Goal: Task Accomplishment & Management: Manage account settings

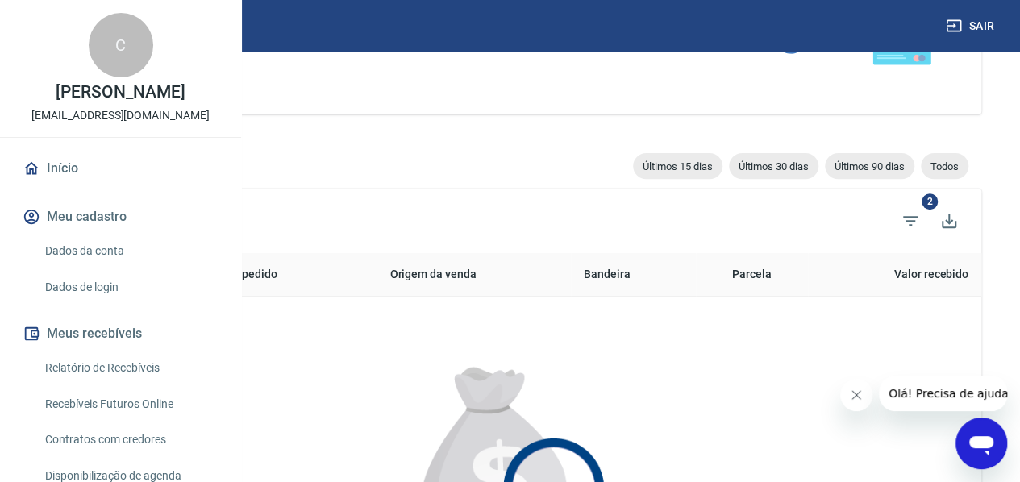
scroll to position [403, 0]
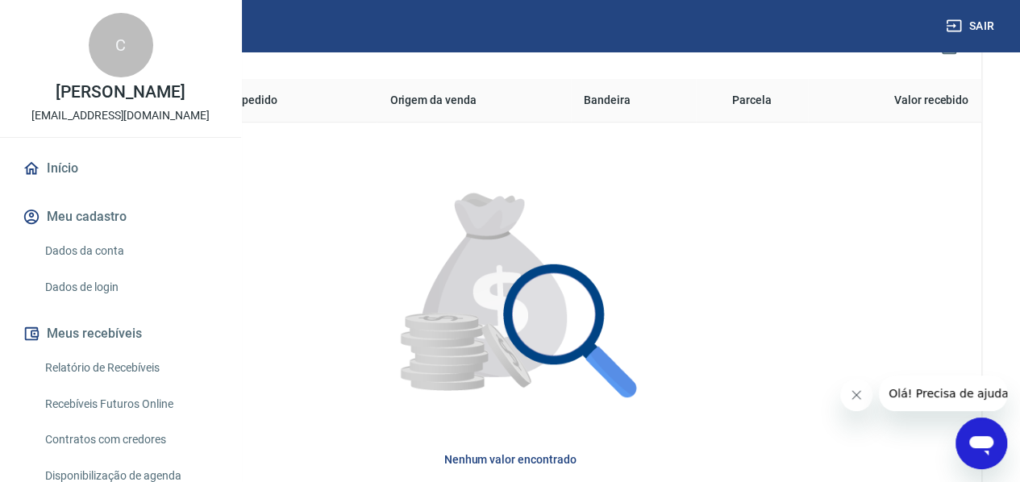
click at [97, 385] on link "Relatório de Recebíveis" at bounding box center [130, 368] width 183 height 33
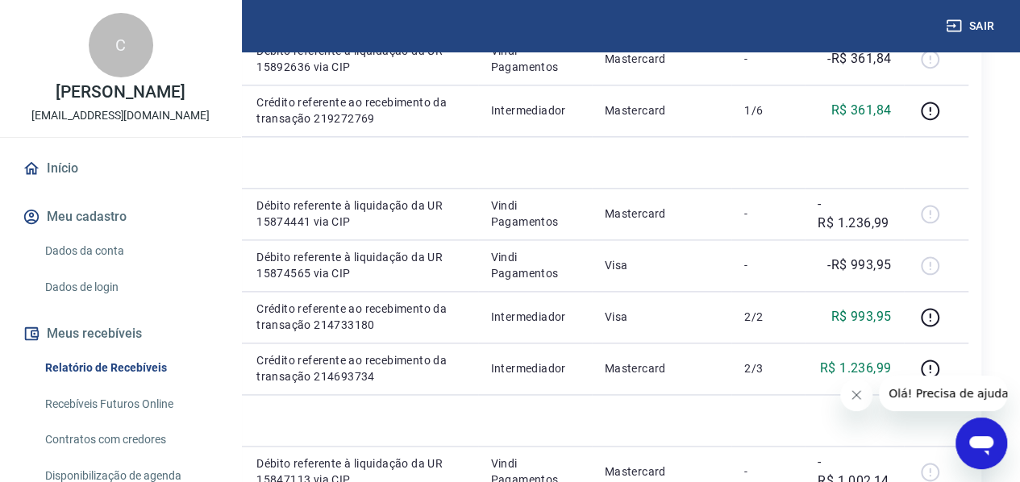
scroll to position [1049, 0]
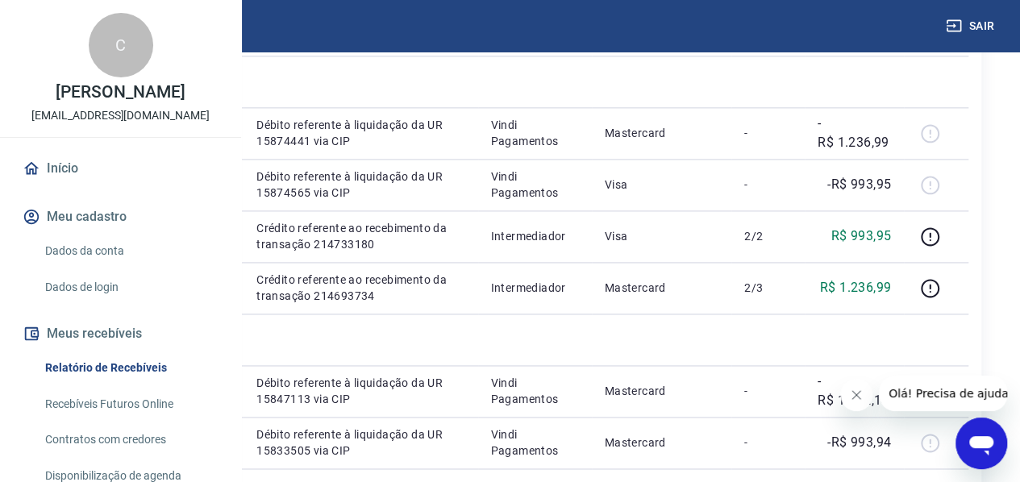
drag, startPoint x: 463, startPoint y: 262, endPoint x: 404, endPoint y: 261, distance: 58.9
copy p "683430655"
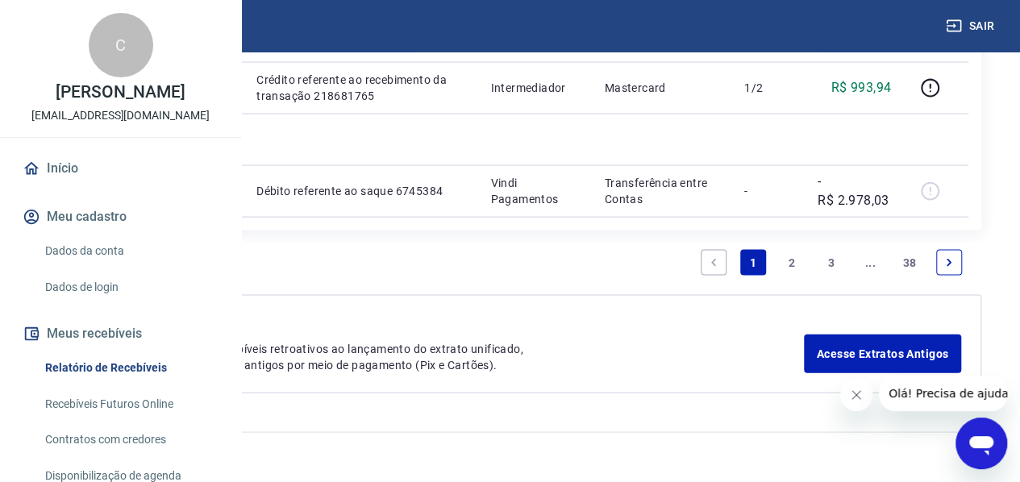
scroll to position [2491, 0]
click at [167, 457] on link "Vindi Pagamentos" at bounding box center [121, 454] width 91 height 13
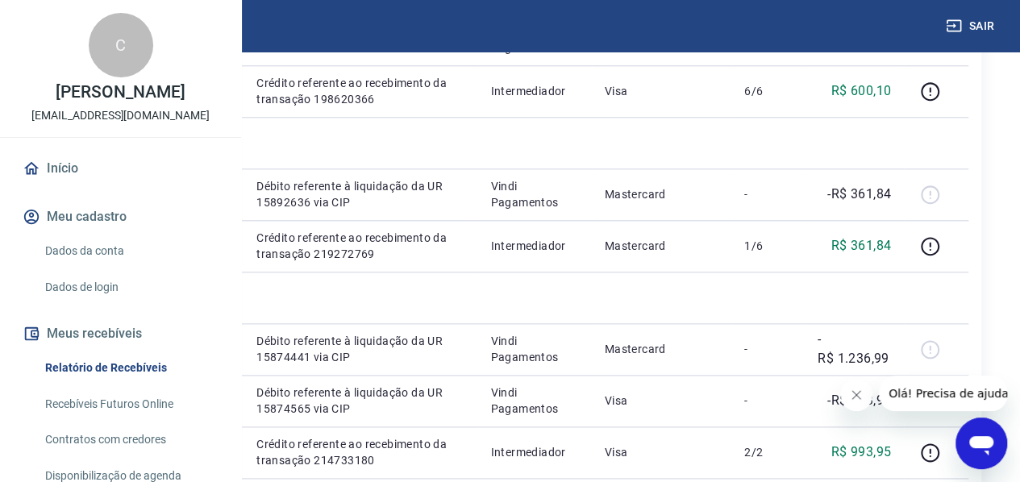
scroll to position [797, 0]
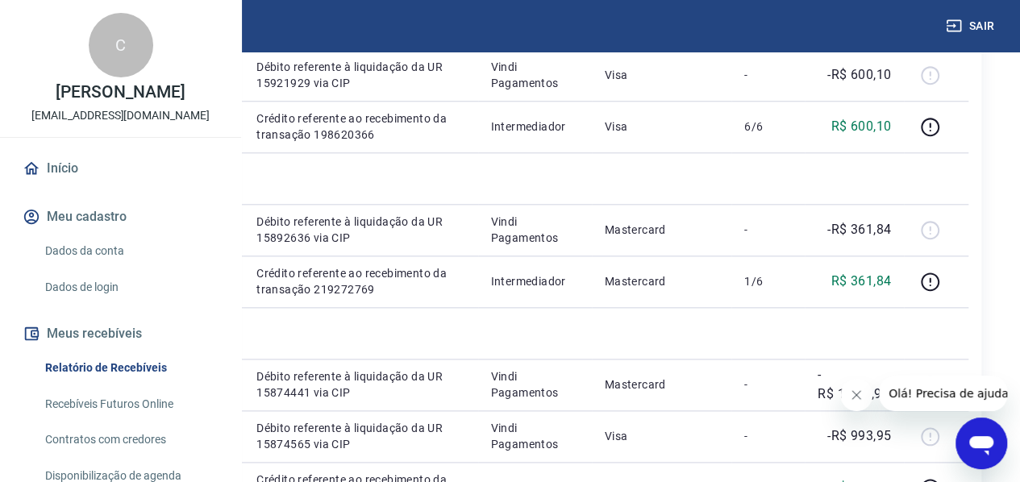
drag, startPoint x: 469, startPoint y: 267, endPoint x: 403, endPoint y: 267, distance: 66.1
copy p "684031279"
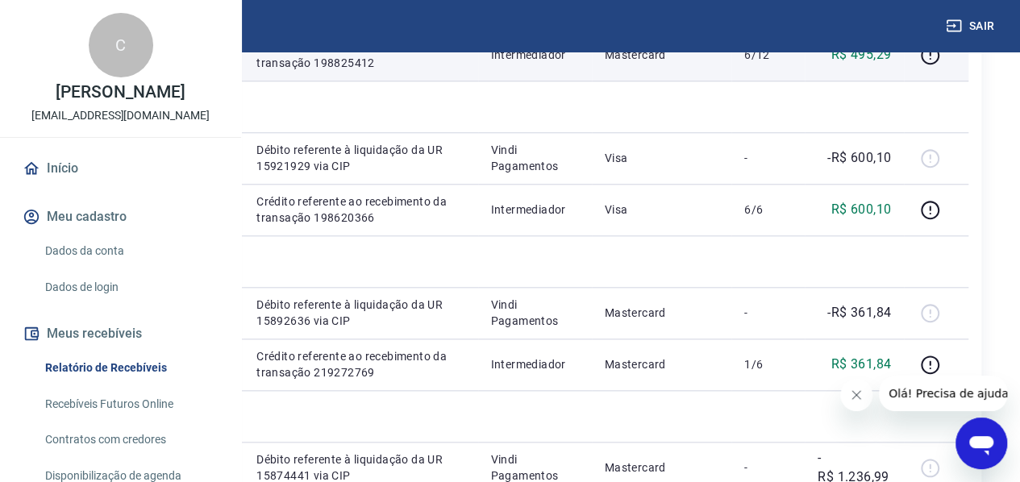
scroll to position [716, 0]
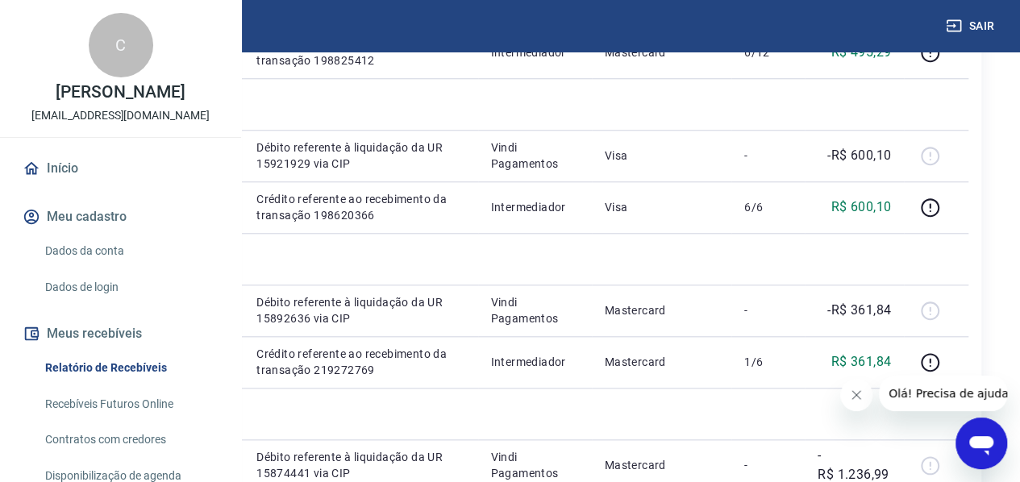
drag, startPoint x: 400, startPoint y: 248, endPoint x: 466, endPoint y: 252, distance: 66.3
click at [244, 27] on td "721426840" at bounding box center [199, 1] width 87 height 52
copy p "721426840"
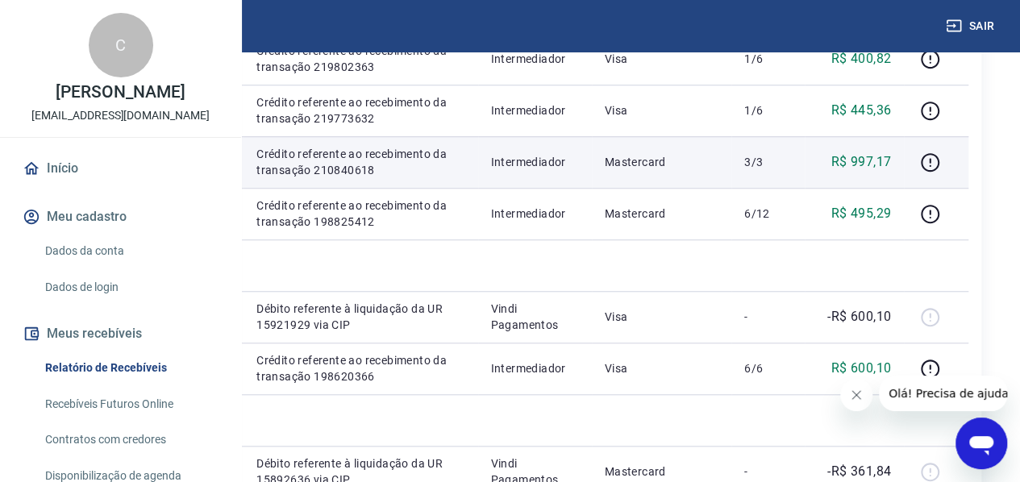
scroll to position [555, 0]
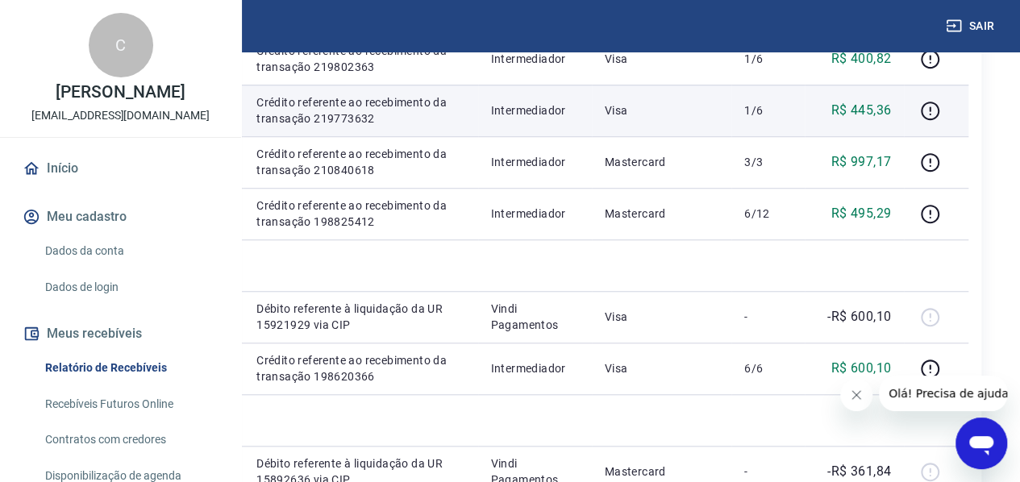
drag, startPoint x: 460, startPoint y: 315, endPoint x: 406, endPoint y: 314, distance: 54.1
click at [231, 119] on p "751358971" at bounding box center [199, 110] width 61 height 16
drag, startPoint x: 465, startPoint y: 315, endPoint x: 398, endPoint y: 313, distance: 67.0
click at [244, 136] on td "751358971" at bounding box center [199, 111] width 87 height 52
copy p "751358971"
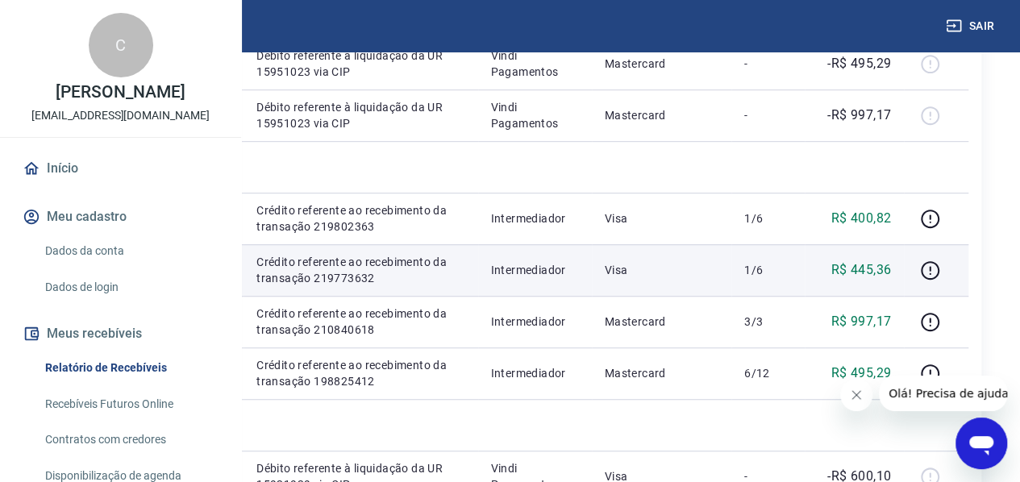
scroll to position [394, 0]
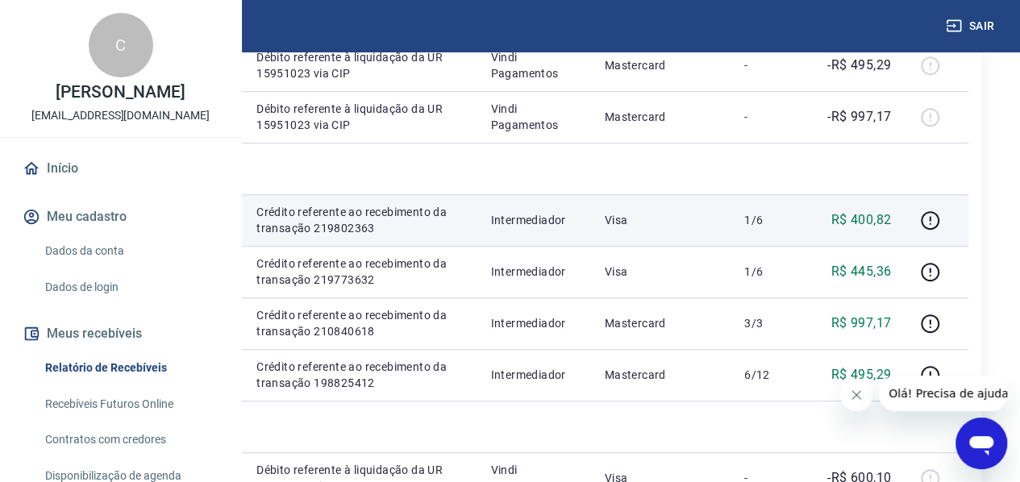
drag, startPoint x: 469, startPoint y: 380, endPoint x: 405, endPoint y: 382, distance: 64.5
click at [244, 246] on td "751453298" at bounding box center [199, 220] width 87 height 52
copy p "751453298"
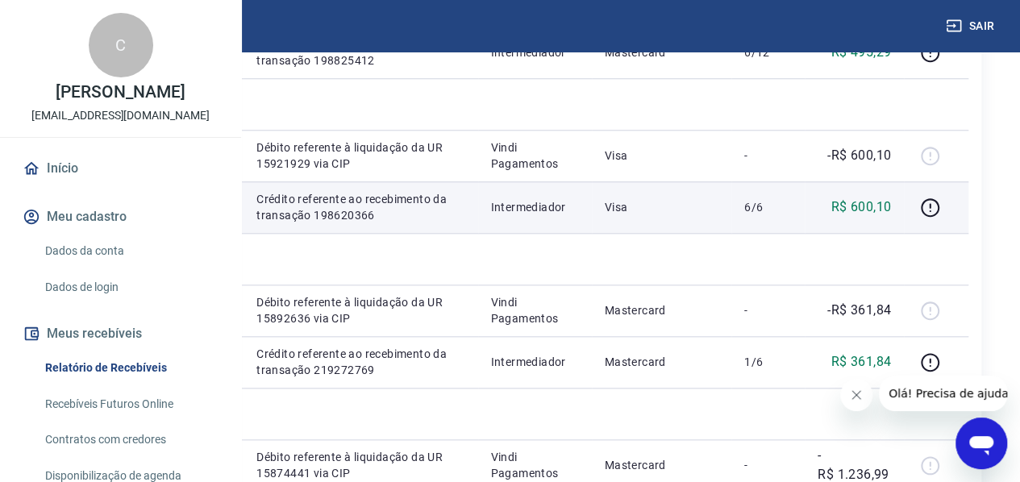
scroll to position [636, 0]
